Goal: Check status: Check status

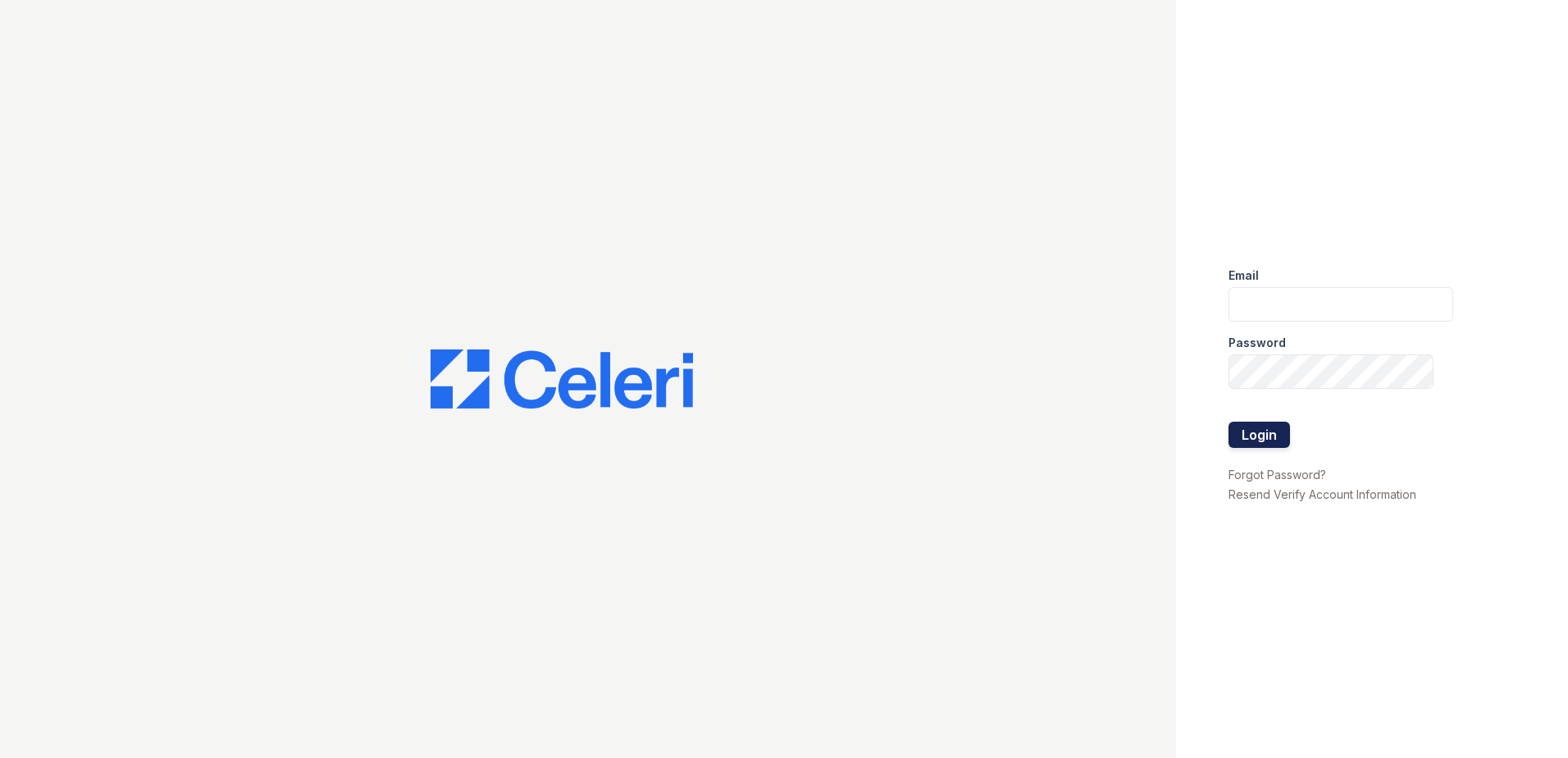
type input "[EMAIL_ADDRESS][DOMAIN_NAME]"
click at [1262, 421] on button "Login" at bounding box center [1259, 434] width 61 height 27
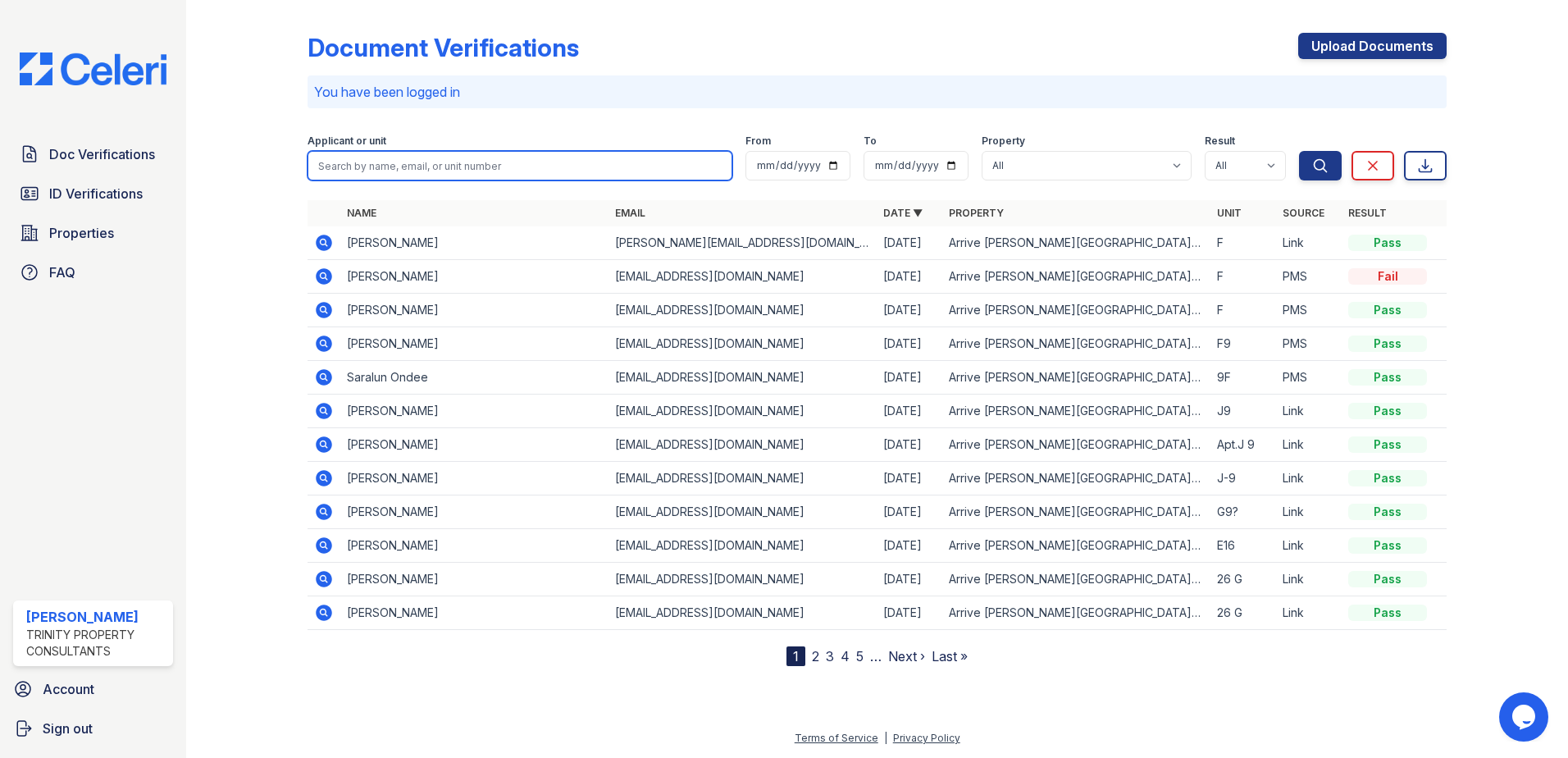
click at [565, 157] on input "search" at bounding box center [519, 165] width 425 height 29
type input "Saralun"
click at [1299, 150] on button "Search" at bounding box center [1320, 165] width 42 height 29
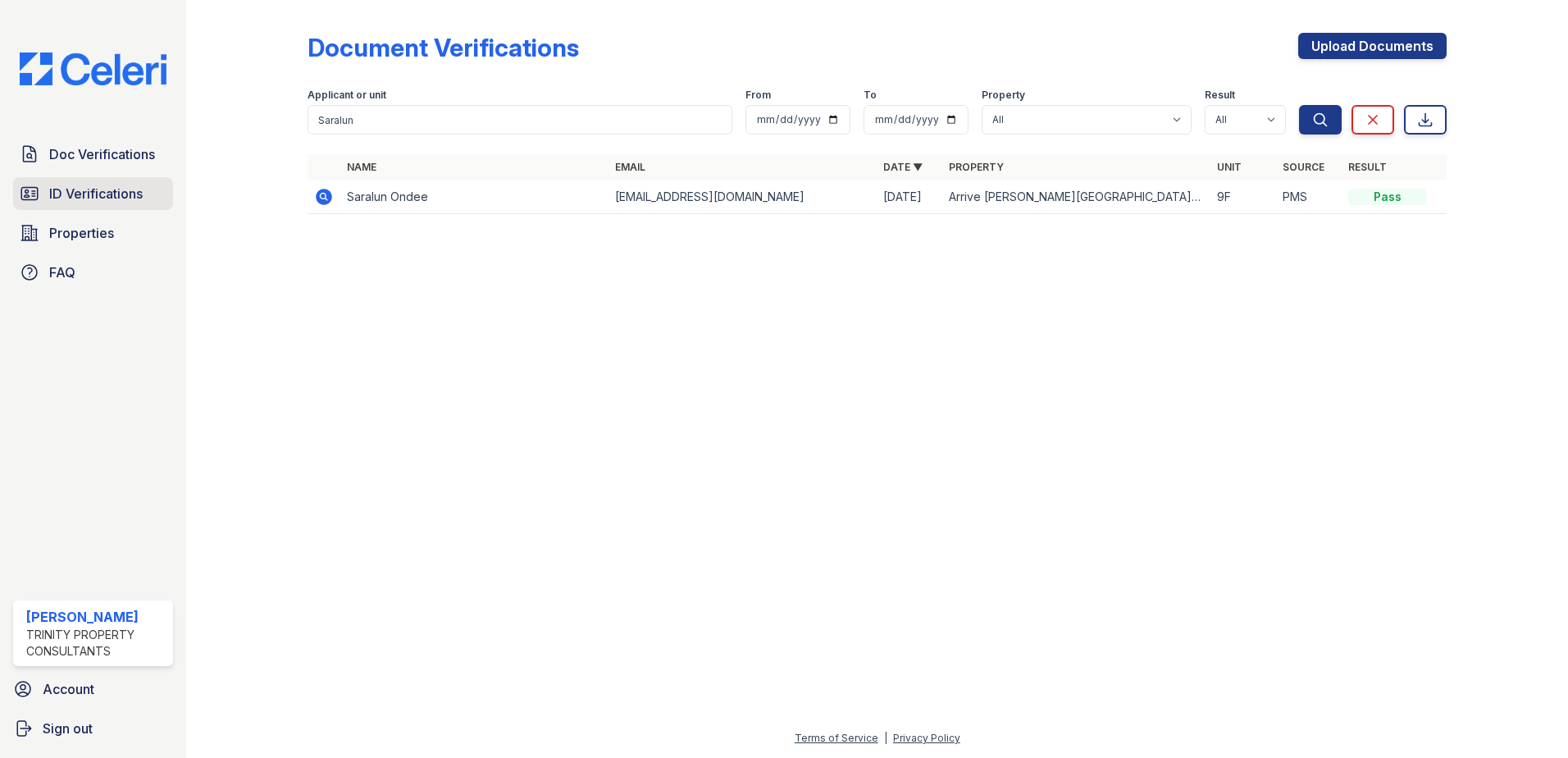
click at [143, 190] on span "ID Verifications" at bounding box center [96, 193] width 94 height 19
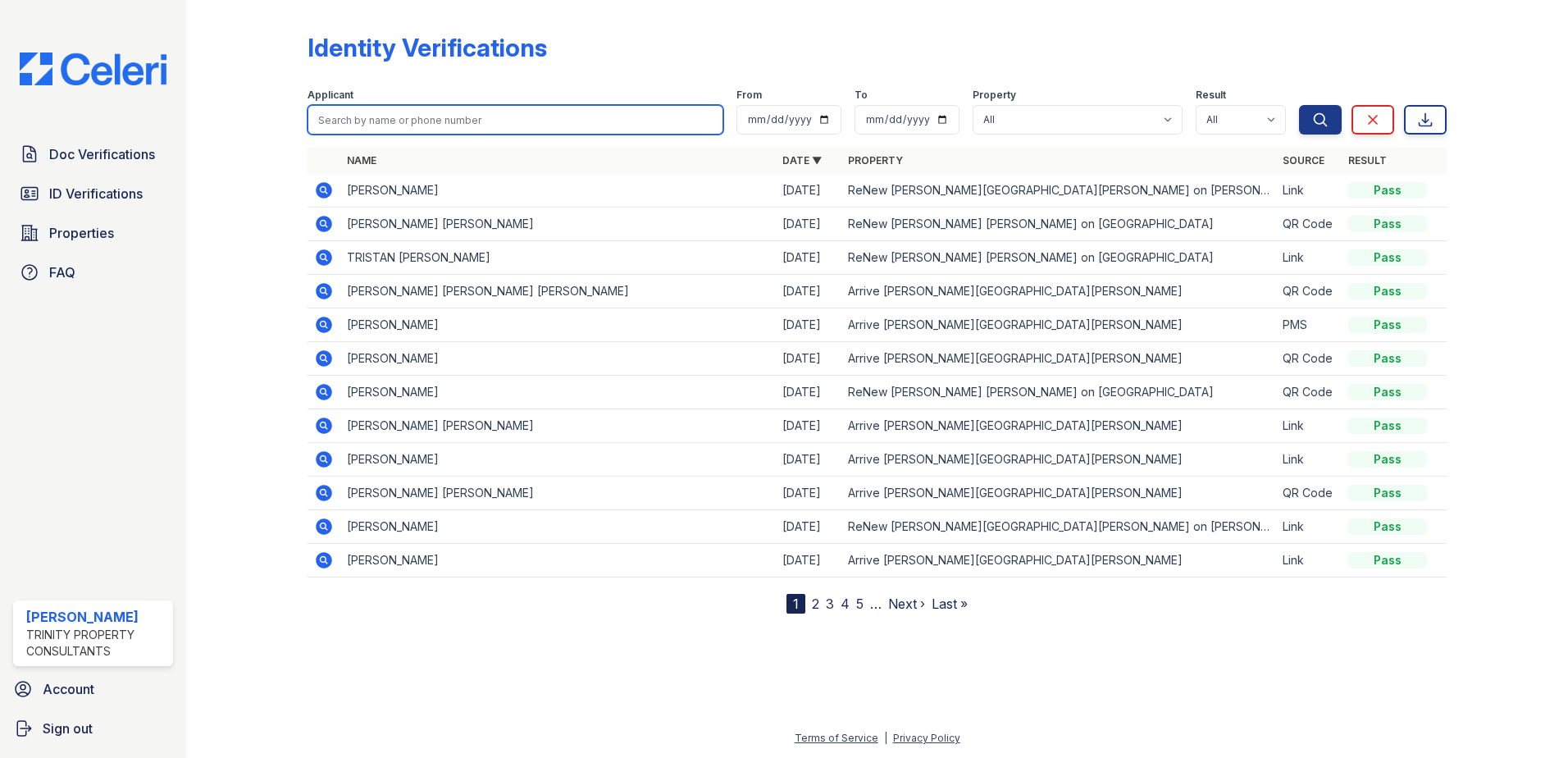
click at [460, 120] on input "search" at bounding box center [515, 119] width 416 height 29
type input "Saralun"
click at [1299, 105] on button "Search" at bounding box center [1320, 119] width 42 height 29
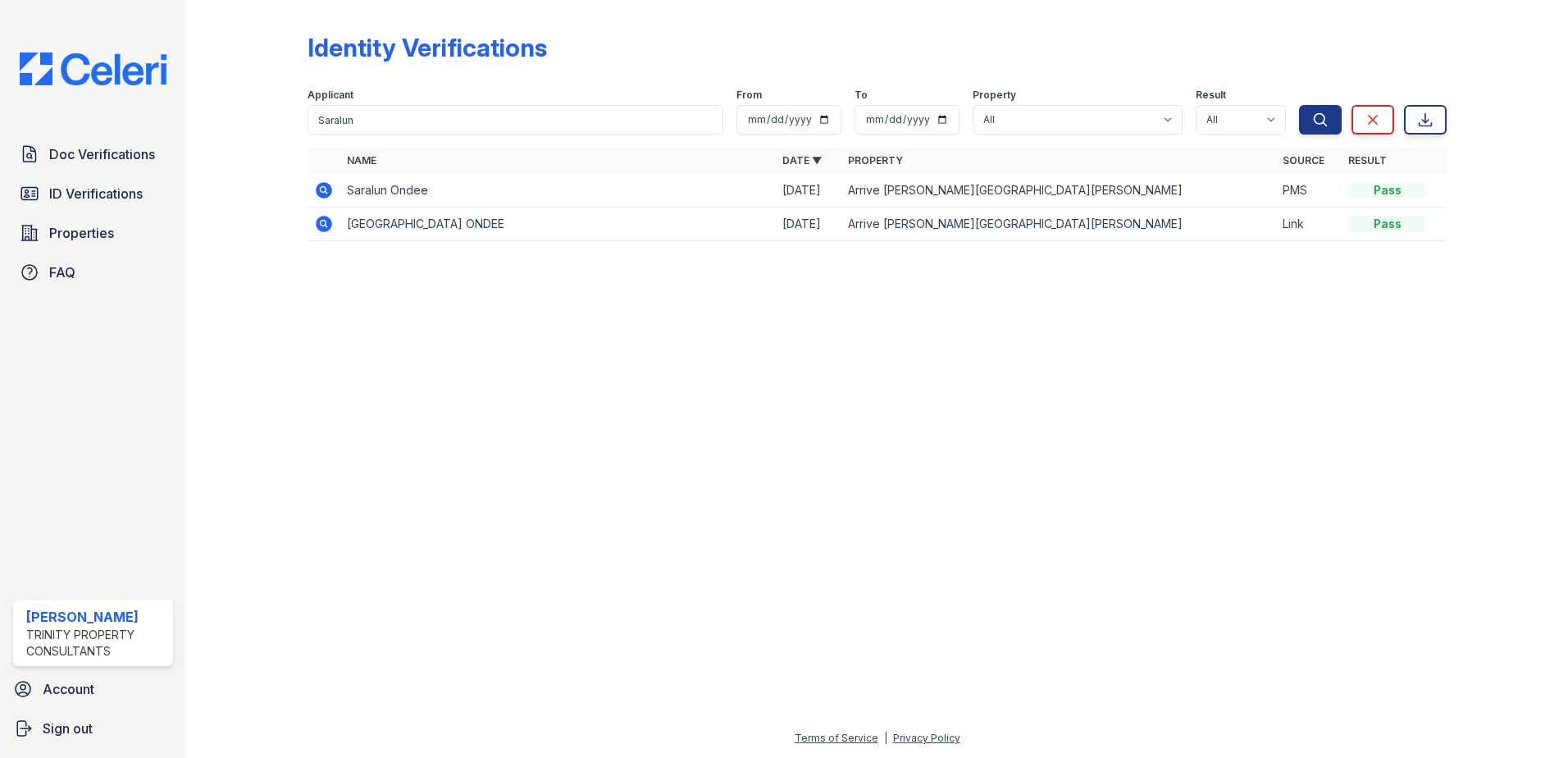
click at [328, 190] on icon at bounding box center [324, 190] width 17 height 17
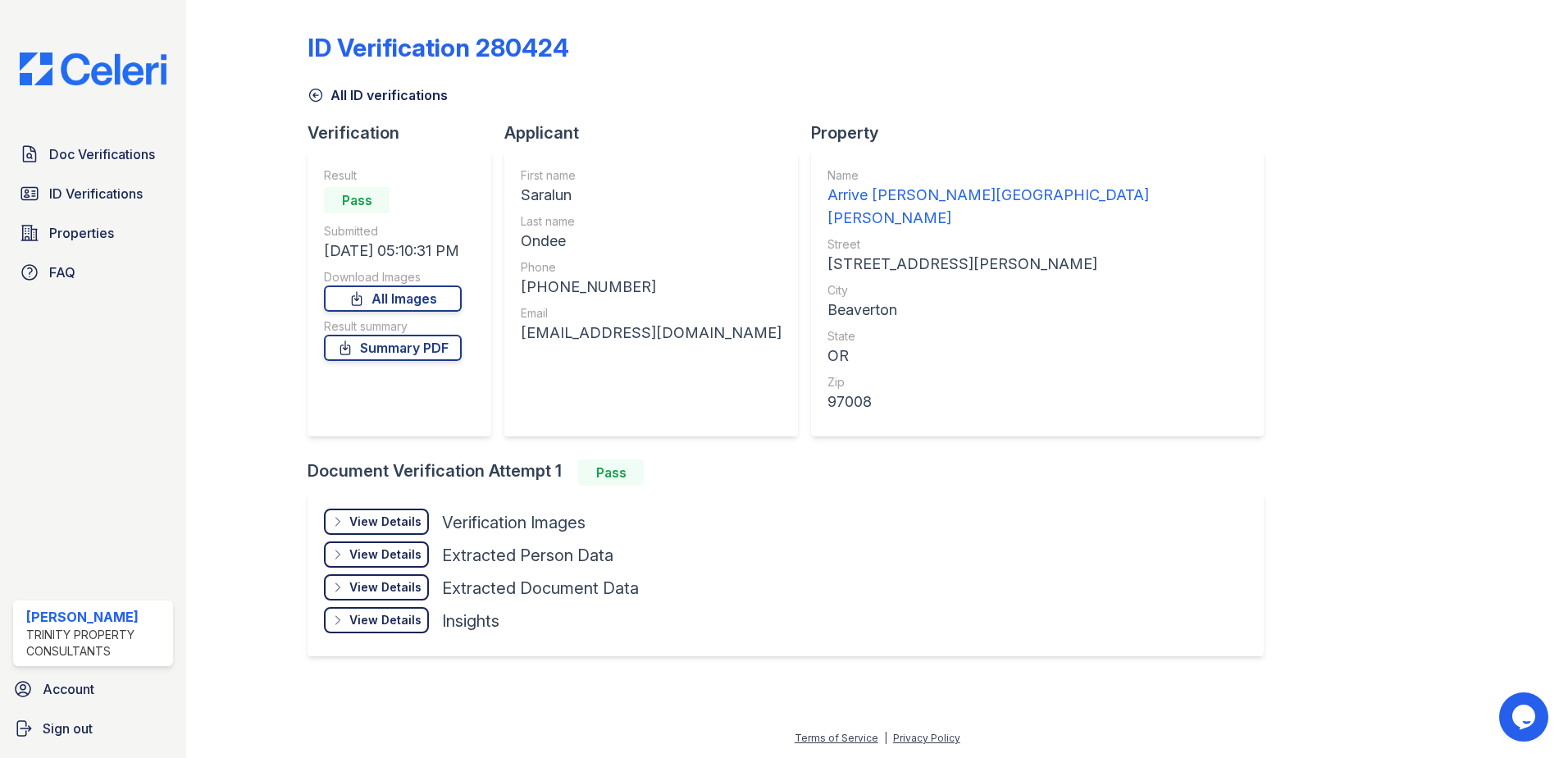
click at [370, 513] on div "View Details" at bounding box center [385, 521] width 72 height 17
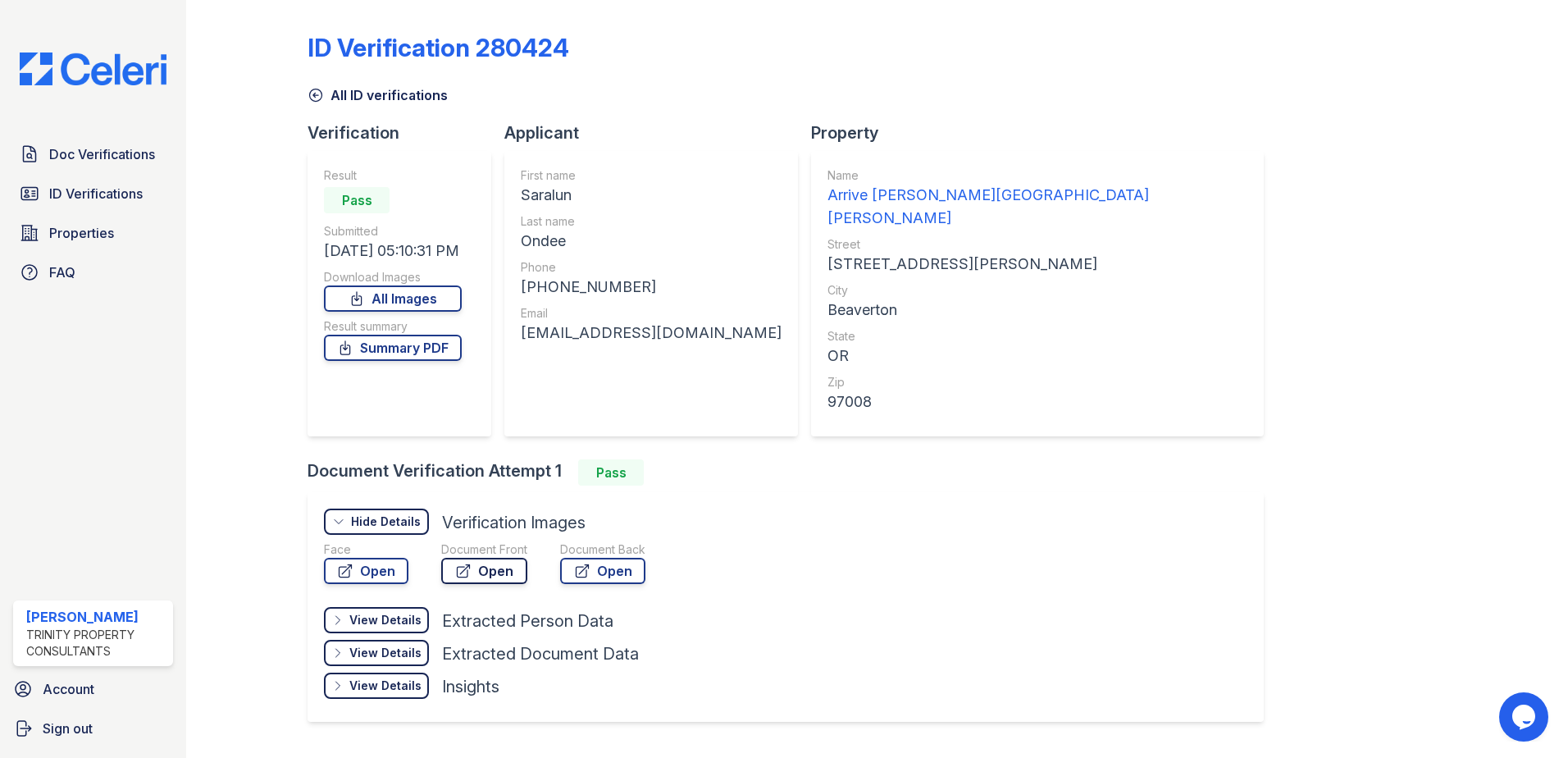
click at [484, 558] on link "Open" at bounding box center [484, 571] width 86 height 27
click at [410, 352] on link "Summary PDF" at bounding box center [393, 348] width 138 height 27
